Goal: Task Accomplishment & Management: Manage account settings

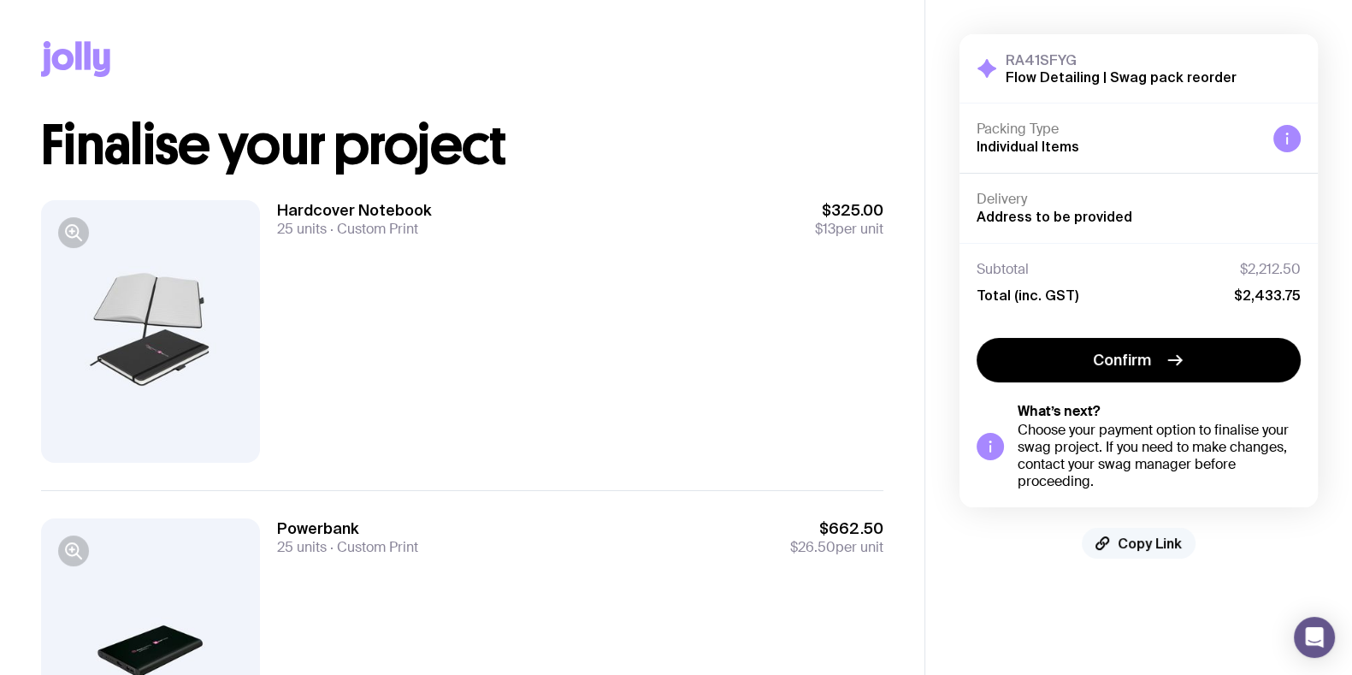
click at [1180, 535] on span "Copy Link" at bounding box center [1150, 543] width 64 height 17
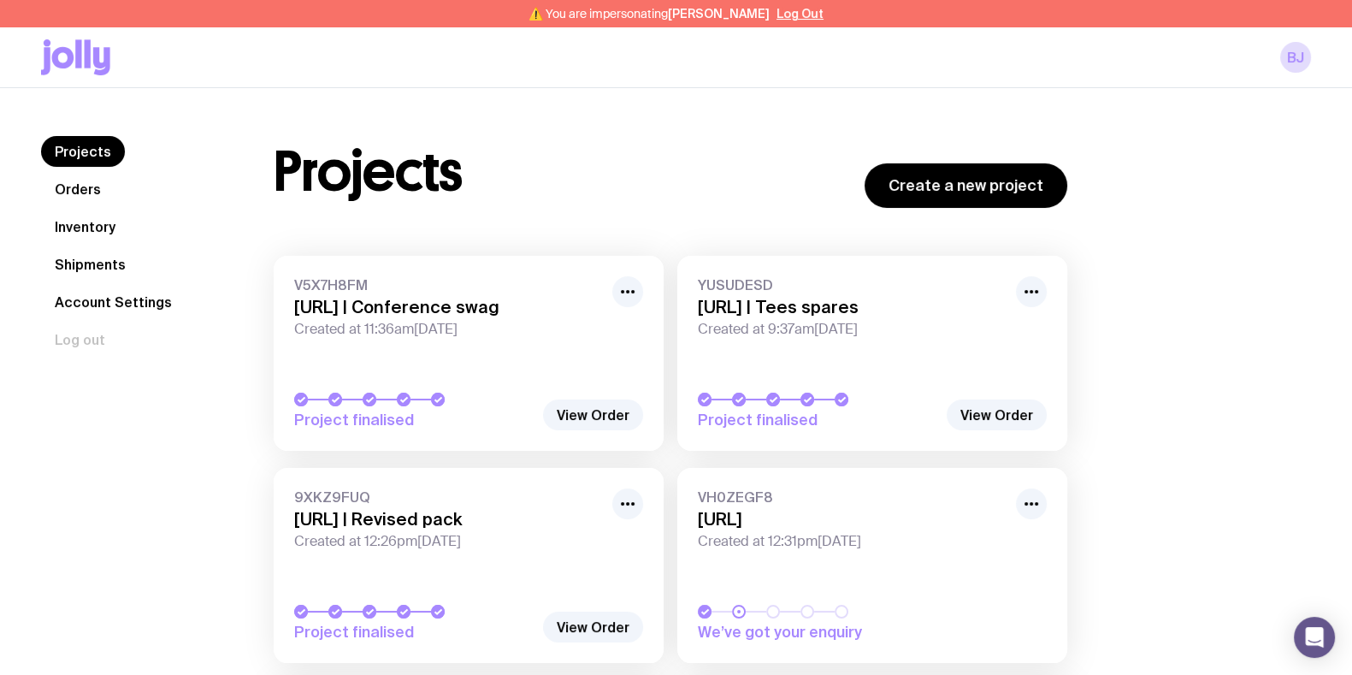
click at [452, 308] on h3 "Apate.ai | Conference swag" at bounding box center [448, 307] width 308 height 21
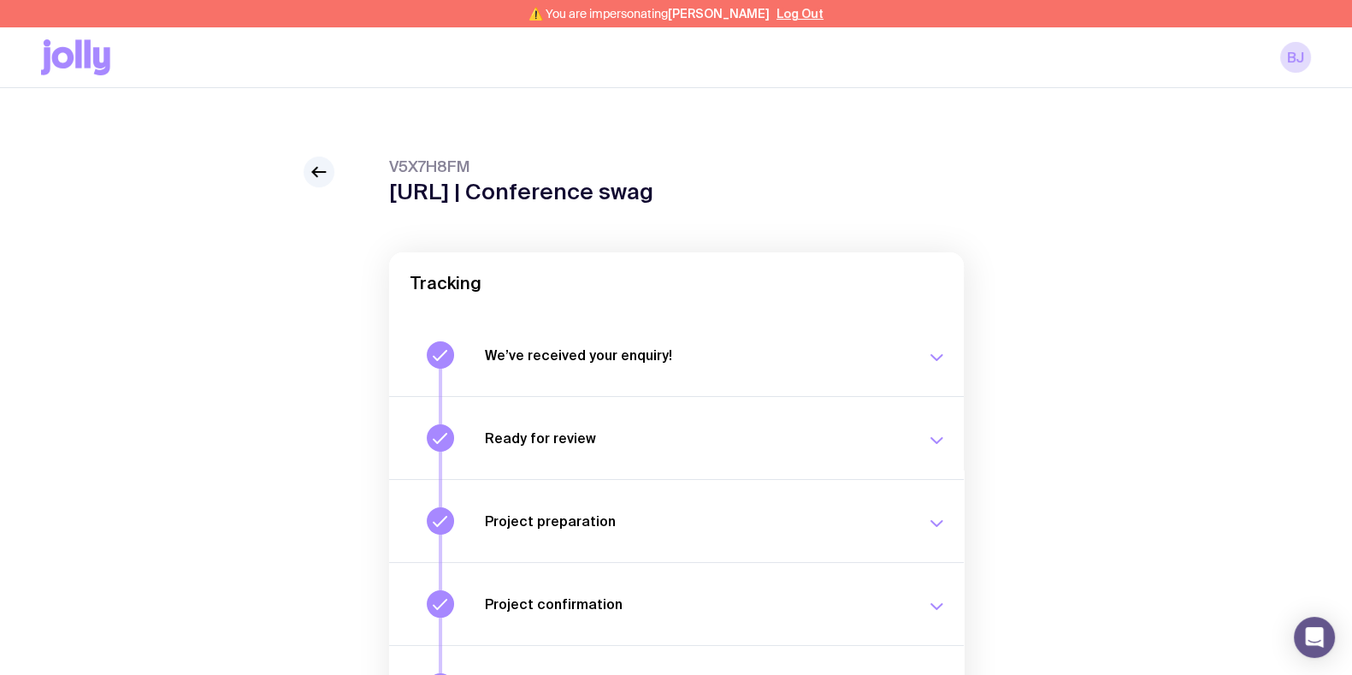
scroll to position [240, 0]
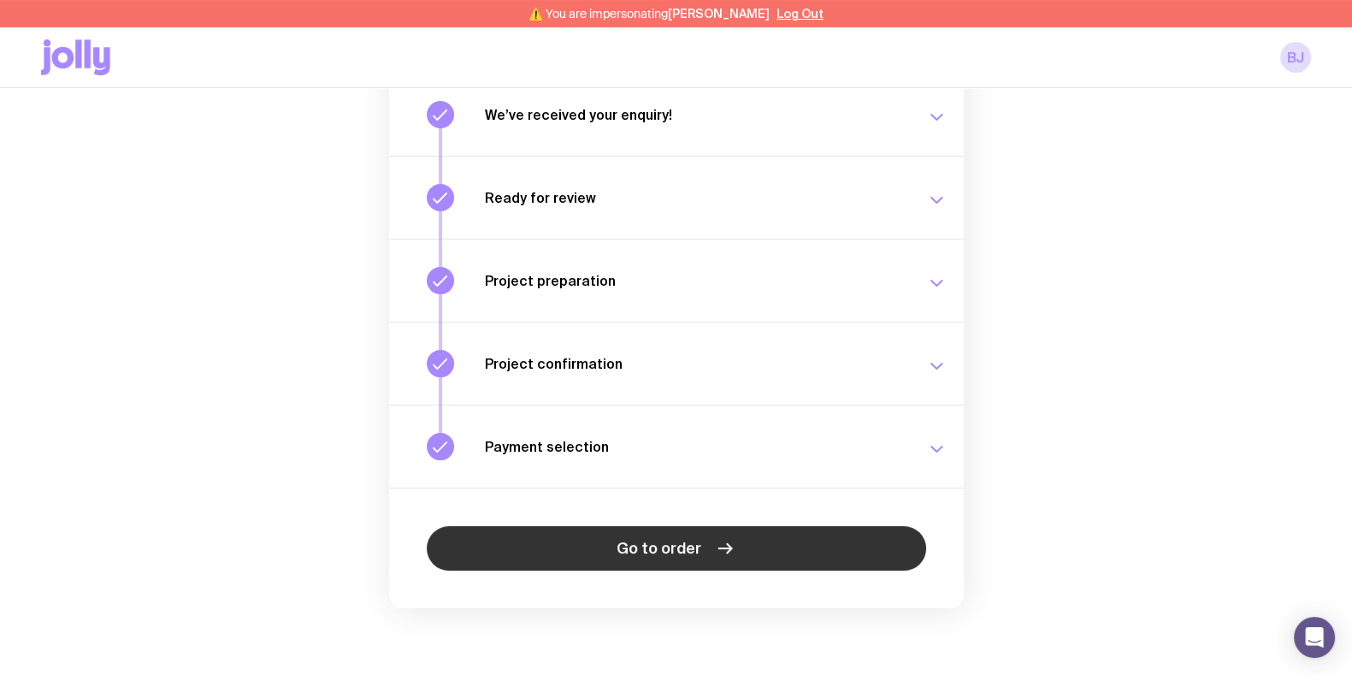
click at [585, 554] on link "Go to order" at bounding box center [677, 548] width 500 height 44
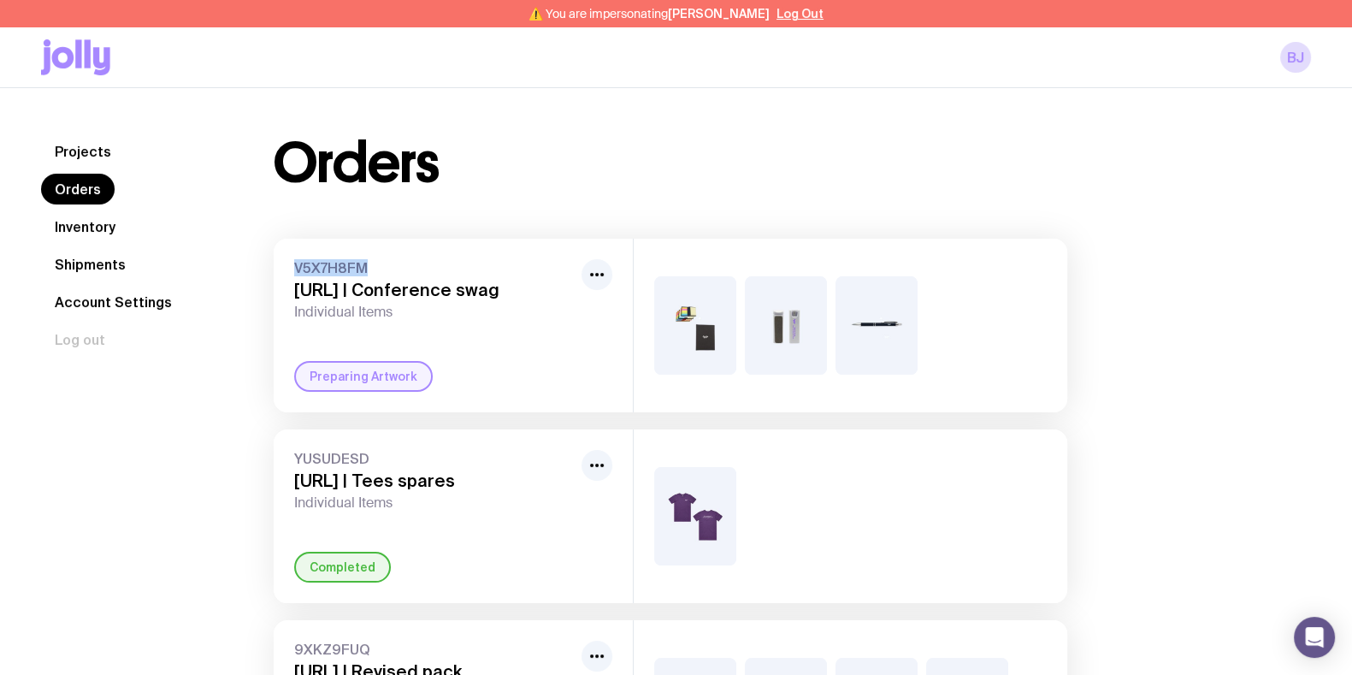
drag, startPoint x: 373, startPoint y: 258, endPoint x: 289, endPoint y: 263, distance: 84.0
click at [289, 263] on div "V5X7H8FM Apate.ai | Conference swag Individual Items Preparing Artwork" at bounding box center [453, 326] width 359 height 174
copy span "V5X7H8FM"
click at [479, 89] on div "Projects Orders Inventory Shipments Account Settings Log out Projects Orders In…" at bounding box center [676, 560] width 1352 height 945
click at [804, 10] on div "⚠️ You are impersonating Brad Joffe Log Out" at bounding box center [676, 13] width 1352 height 27
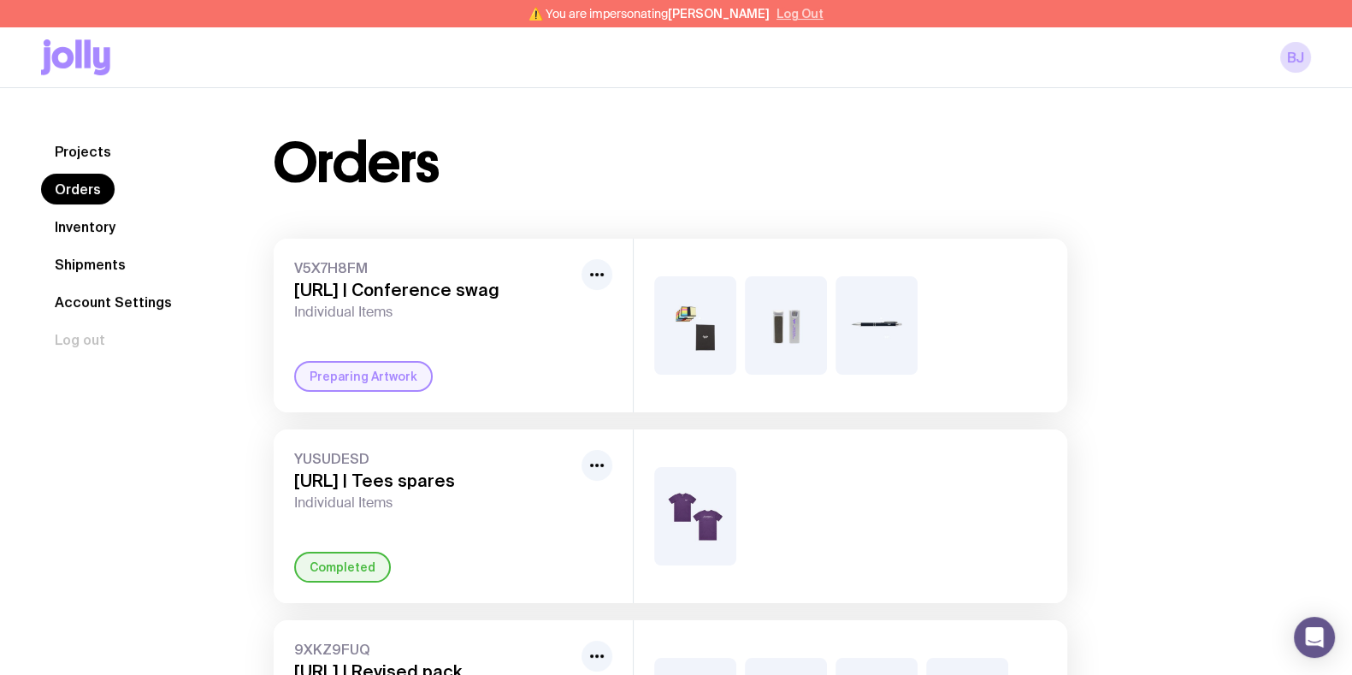
click at [797, 21] on div "⚠️ You are impersonating Brad Joffe Log Out" at bounding box center [676, 13] width 1352 height 27
click at [777, 14] on button "Log Out" at bounding box center [800, 14] width 47 height 14
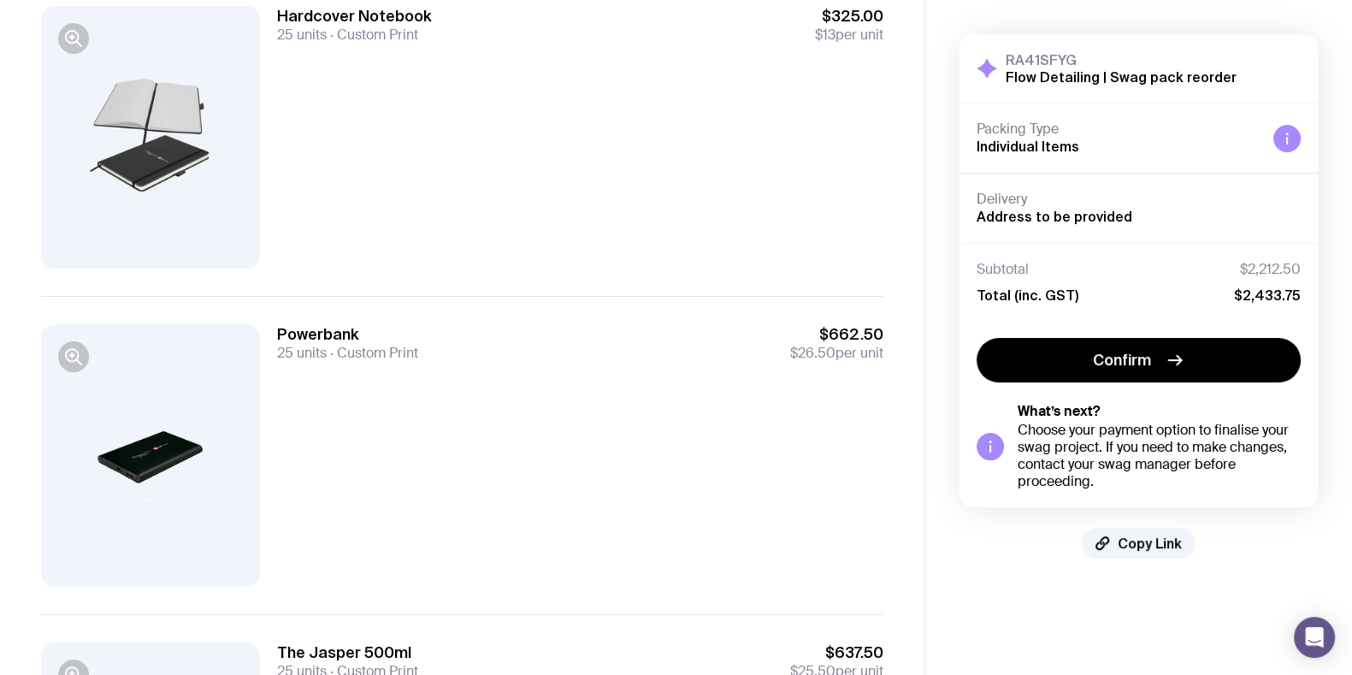
scroll to position [56, 0]
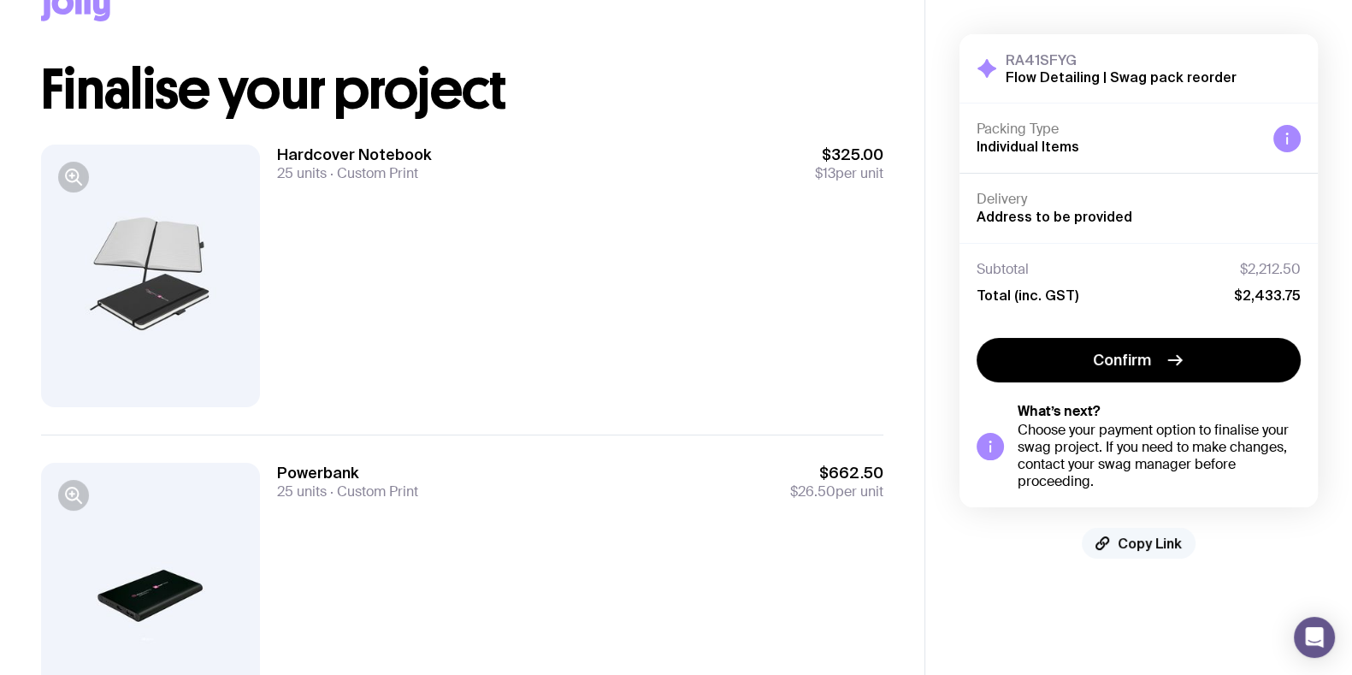
click at [1130, 532] on button "Copy Link" at bounding box center [1139, 543] width 114 height 31
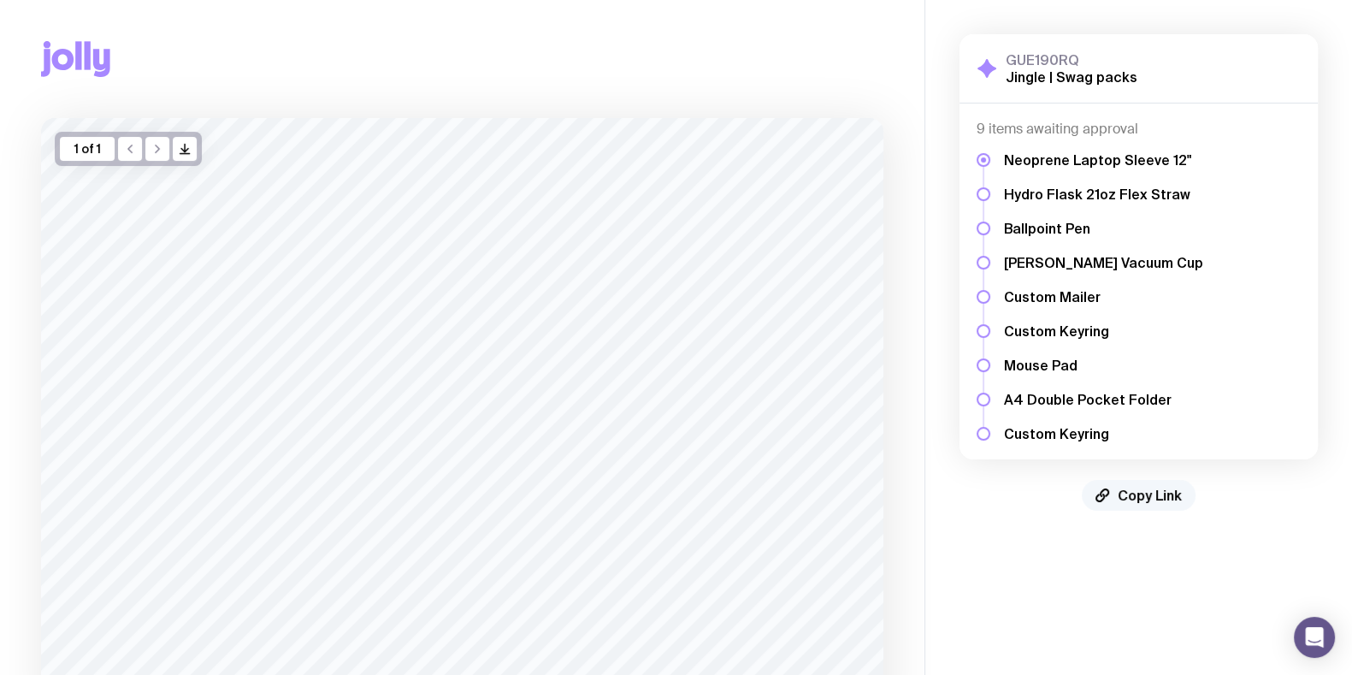
click at [1154, 494] on span "Copy Link" at bounding box center [1150, 495] width 64 height 17
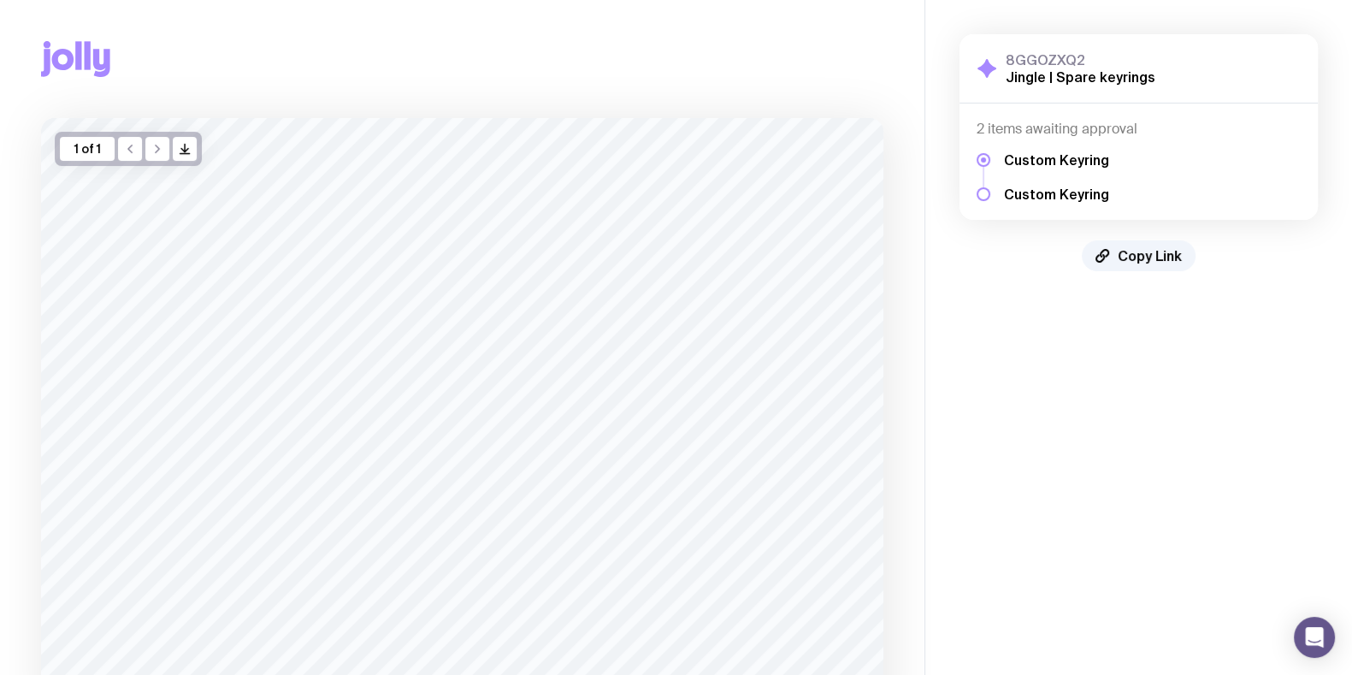
click at [1008, 359] on aside "8GGOZXQ2 Jingle | Spare keyrings Show Details 2 items awaiting approval Custom …" at bounding box center [1139, 422] width 428 height 844
click at [1127, 254] on span "Copy Link" at bounding box center [1150, 255] width 64 height 17
click at [1150, 228] on span "Copy Link" at bounding box center [1150, 221] width 64 height 17
